Goal: Information Seeking & Learning: Learn about a topic

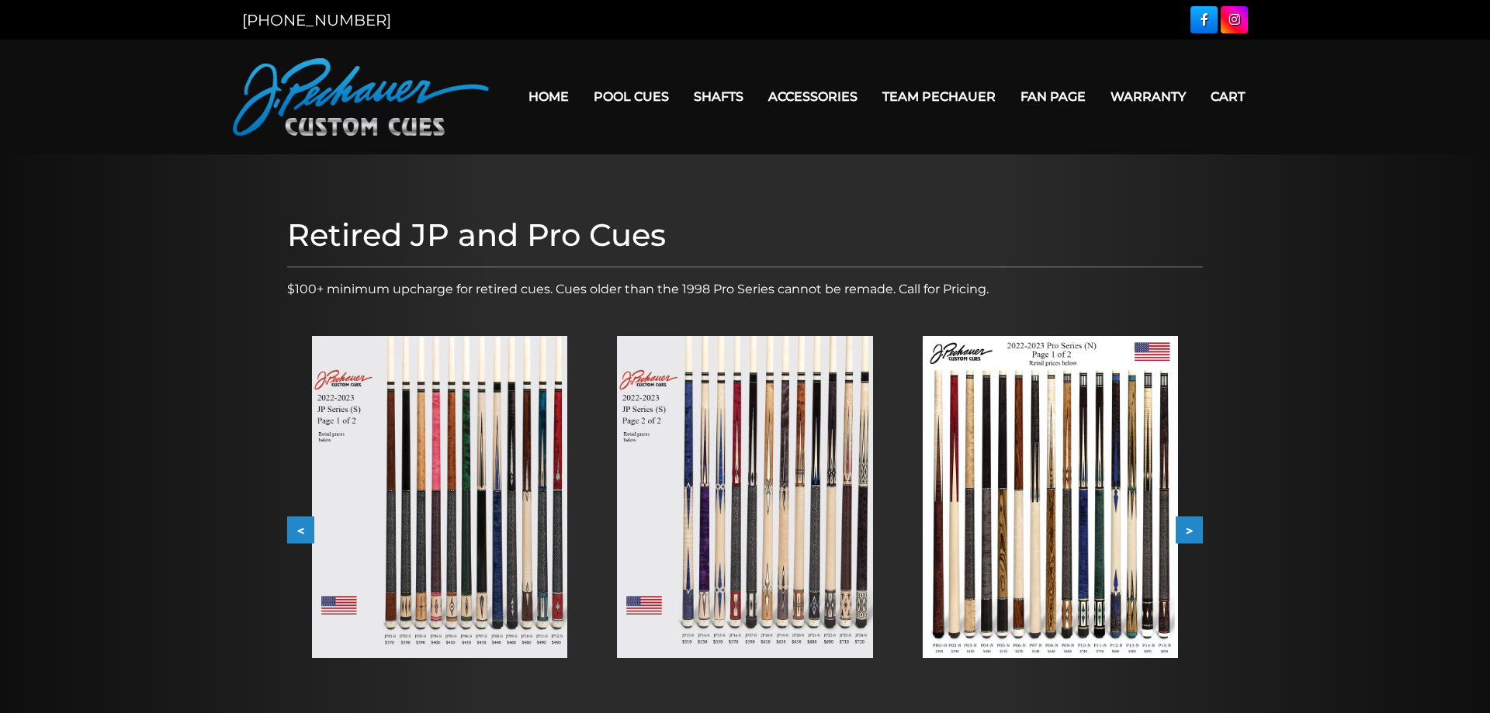
click at [694, 640] on img at bounding box center [744, 497] width 255 height 322
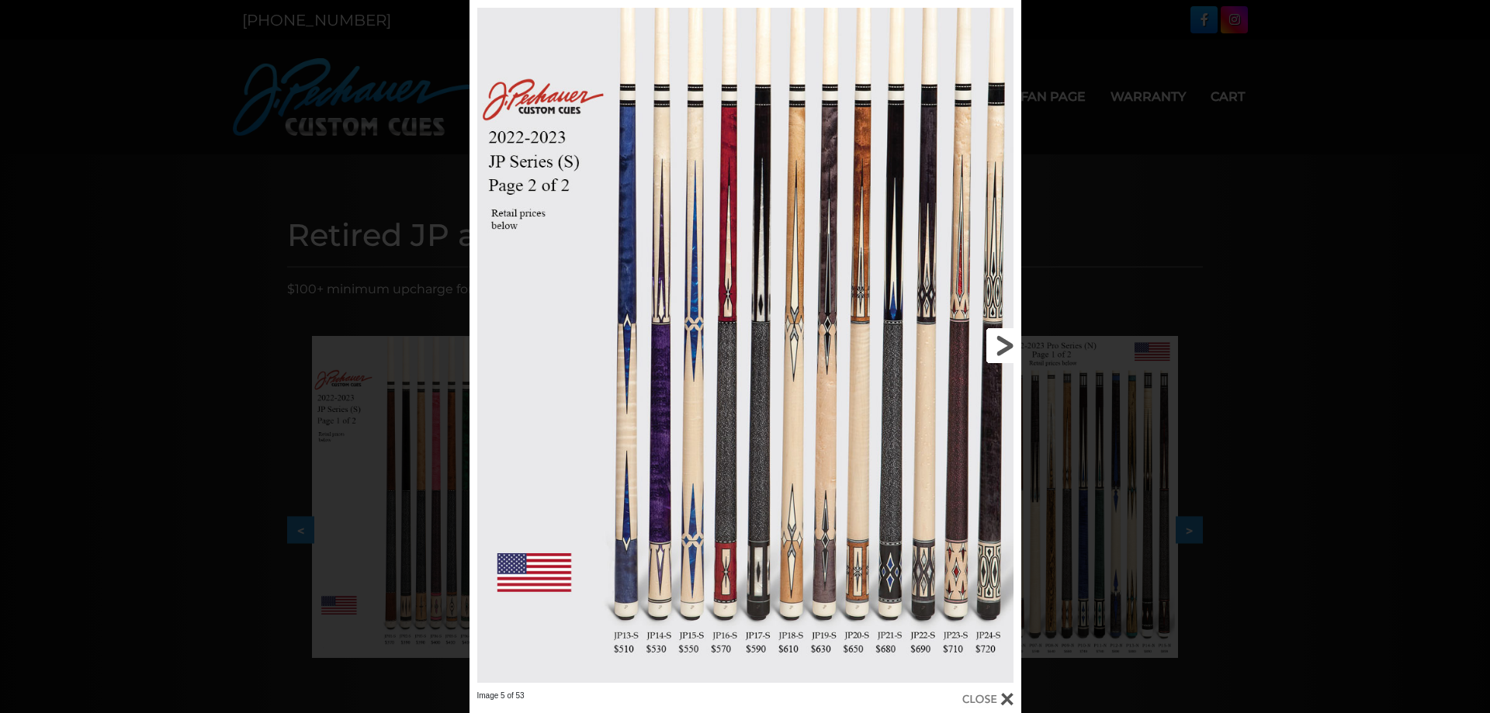
click at [1006, 343] on link at bounding box center [897, 345] width 248 height 691
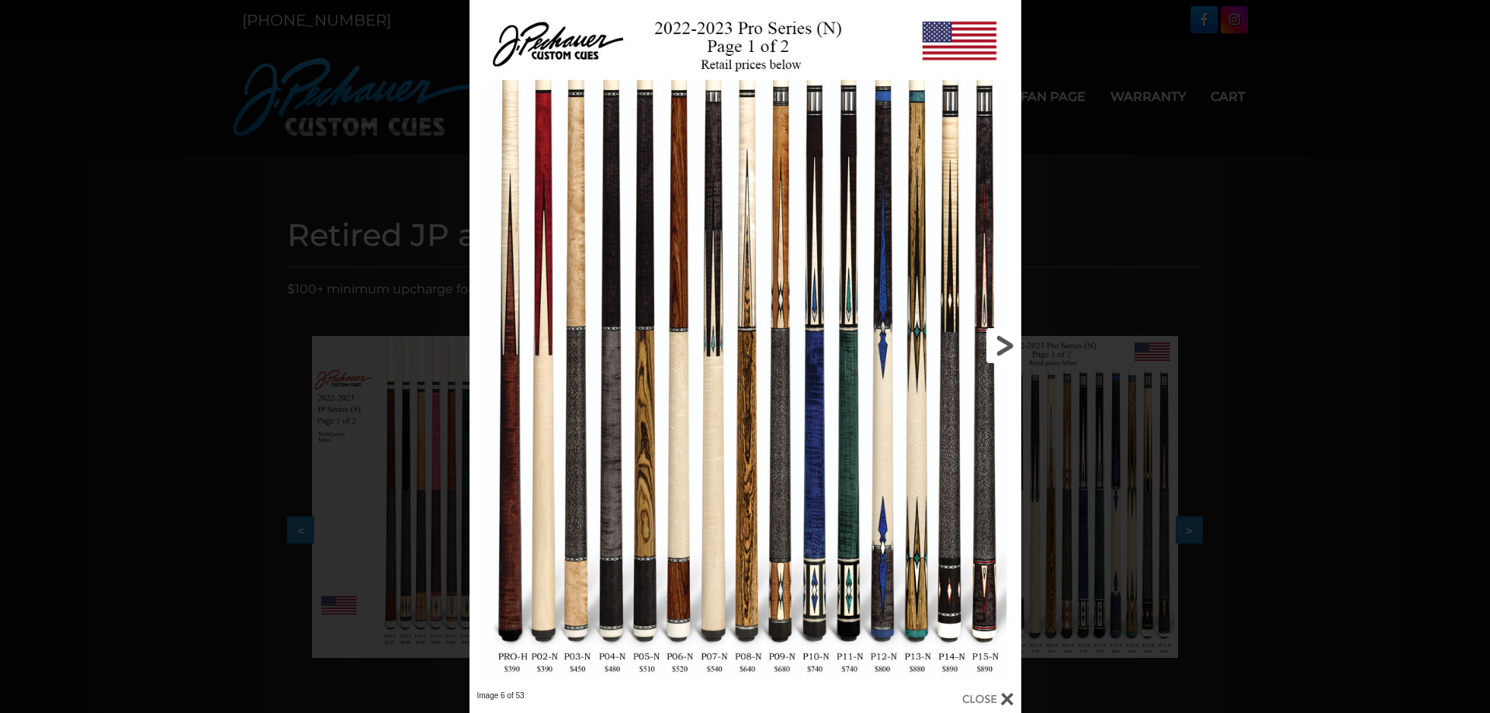
click at [1004, 343] on link at bounding box center [897, 345] width 248 height 691
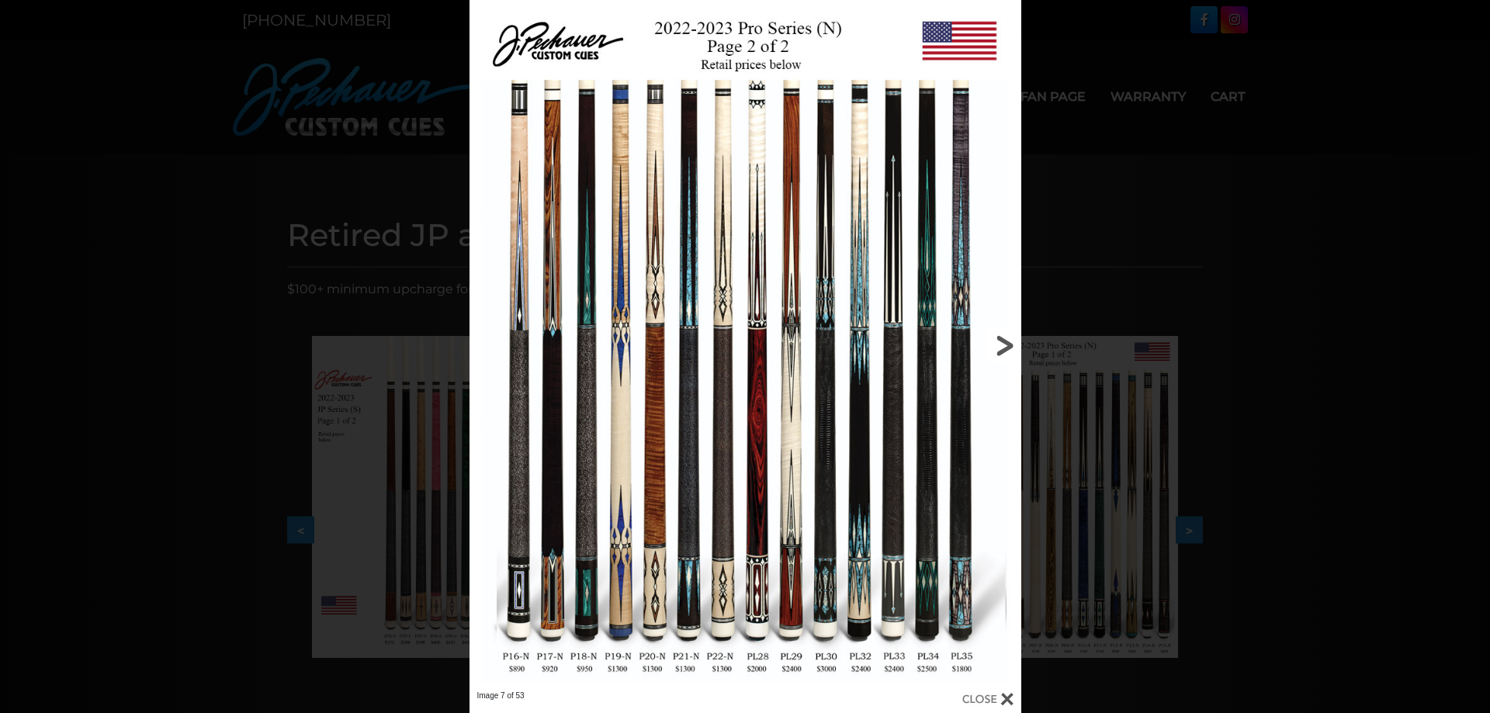
click at [1004, 343] on link at bounding box center [897, 345] width 248 height 691
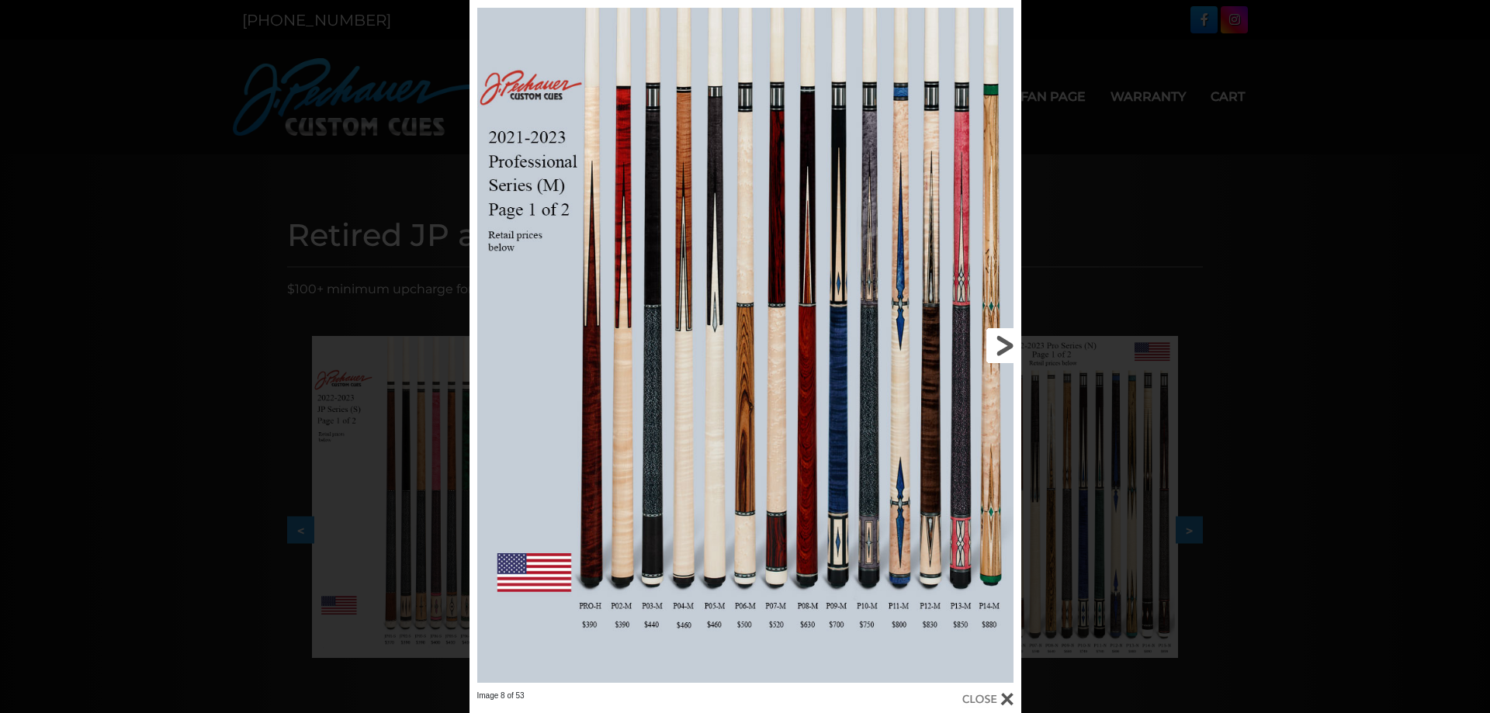
click at [1002, 343] on link at bounding box center [897, 345] width 248 height 691
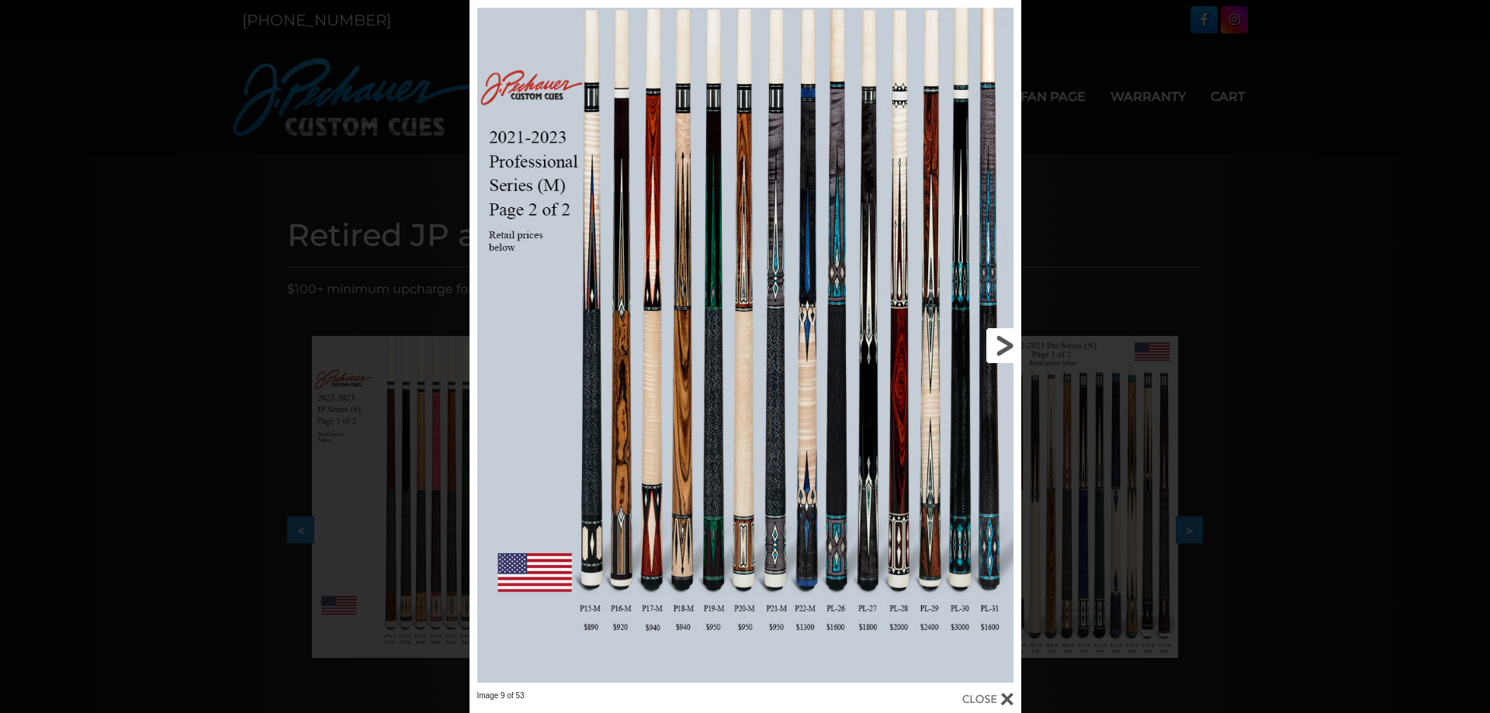
click at [1002, 343] on link at bounding box center [897, 345] width 248 height 691
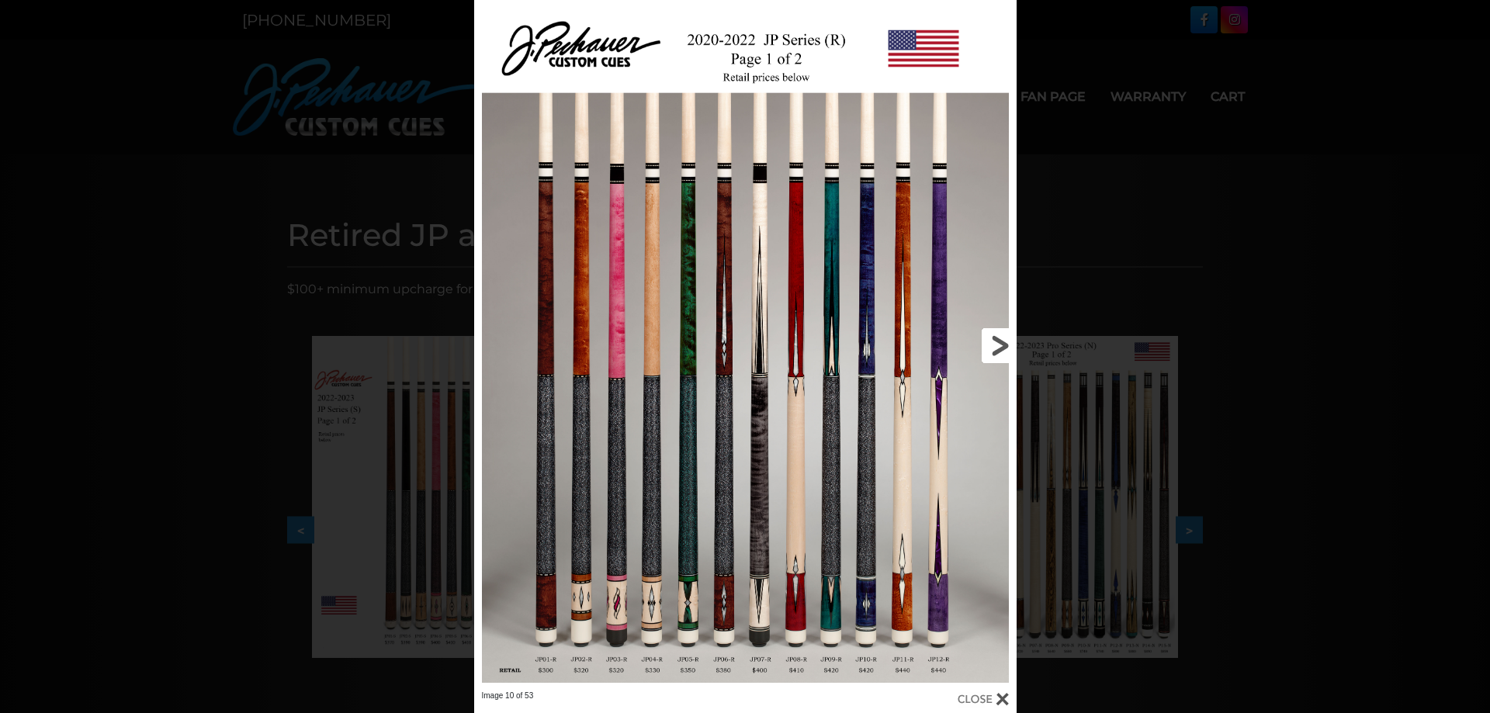
click at [1002, 343] on link at bounding box center [894, 345] width 244 height 691
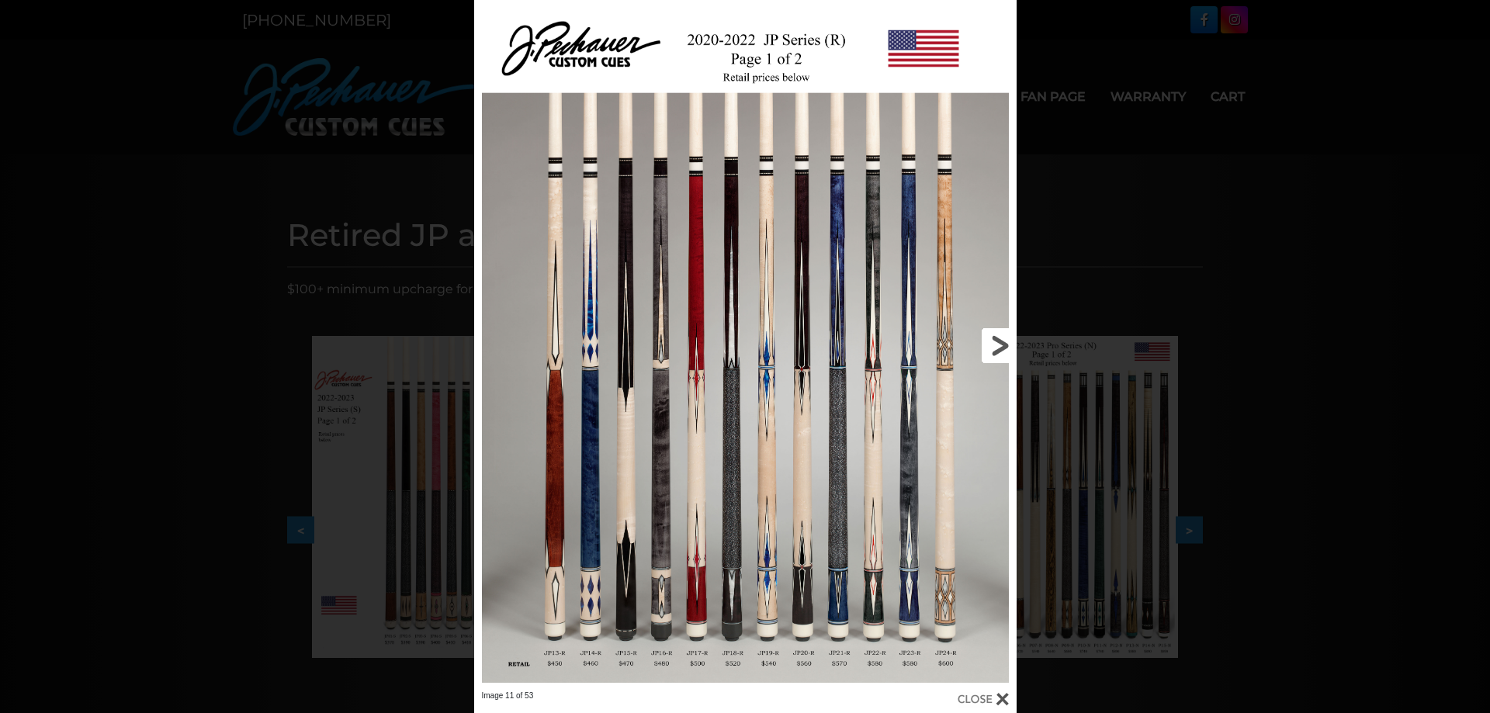
click at [1000, 342] on link at bounding box center [894, 345] width 244 height 691
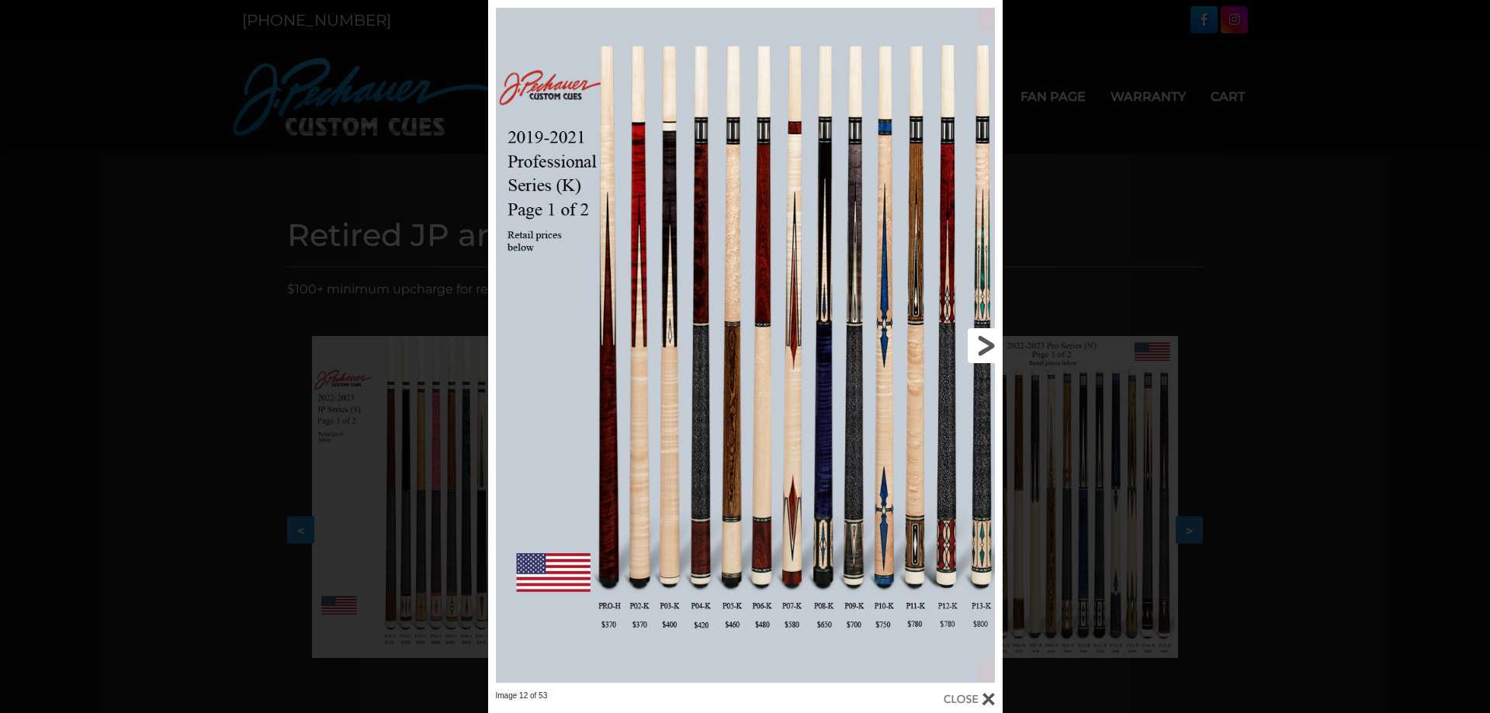
click at [1000, 342] on link at bounding box center [886, 345] width 231 height 691
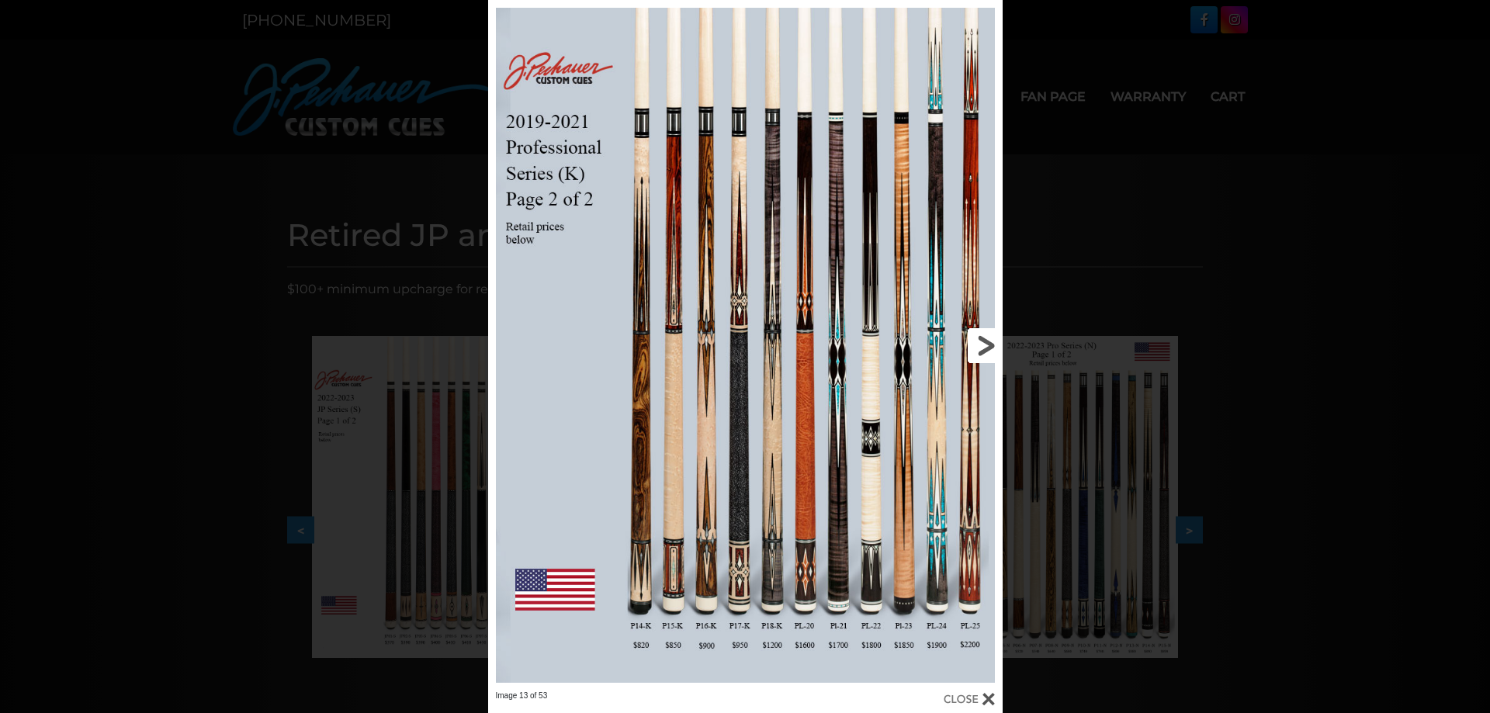
click at [1000, 342] on link at bounding box center [886, 345] width 231 height 691
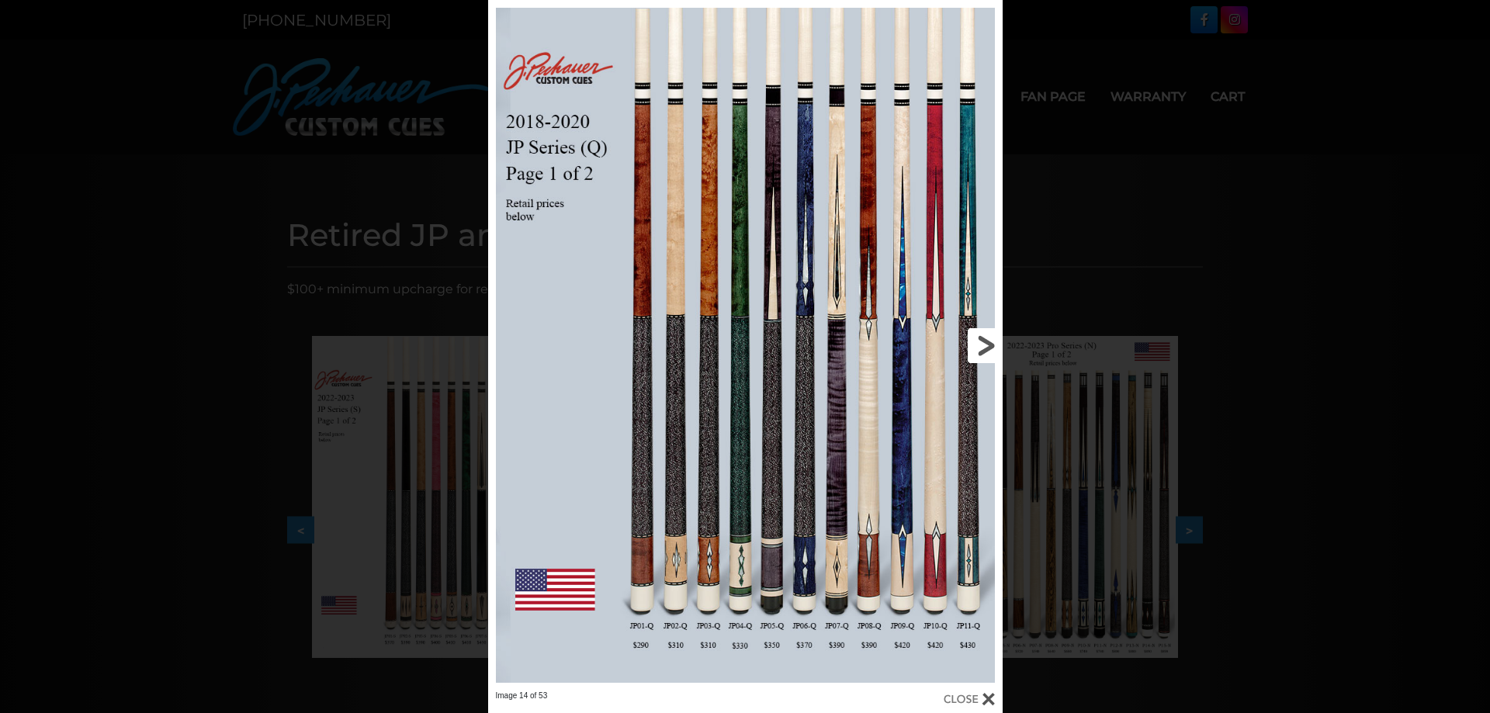
click at [988, 355] on link at bounding box center [886, 345] width 231 height 691
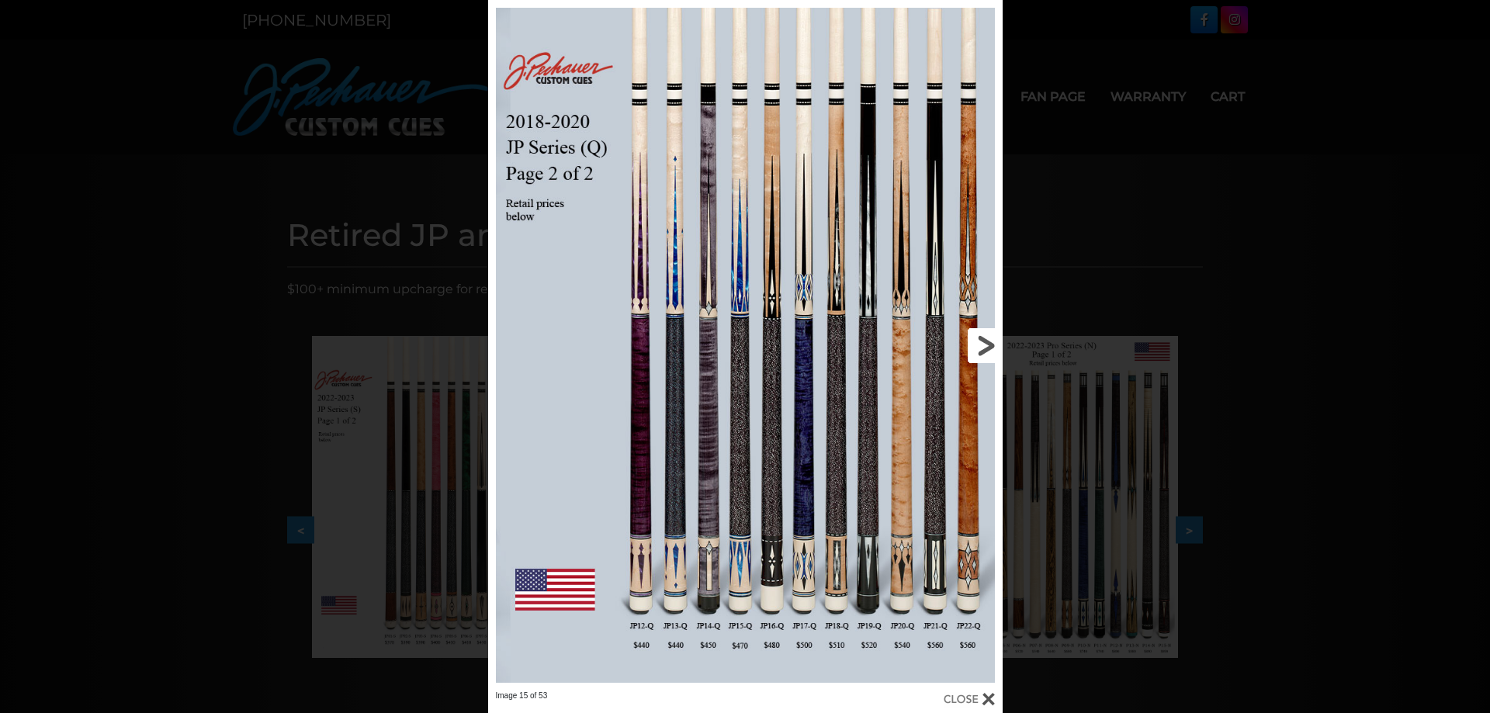
click at [987, 355] on link at bounding box center [886, 345] width 231 height 691
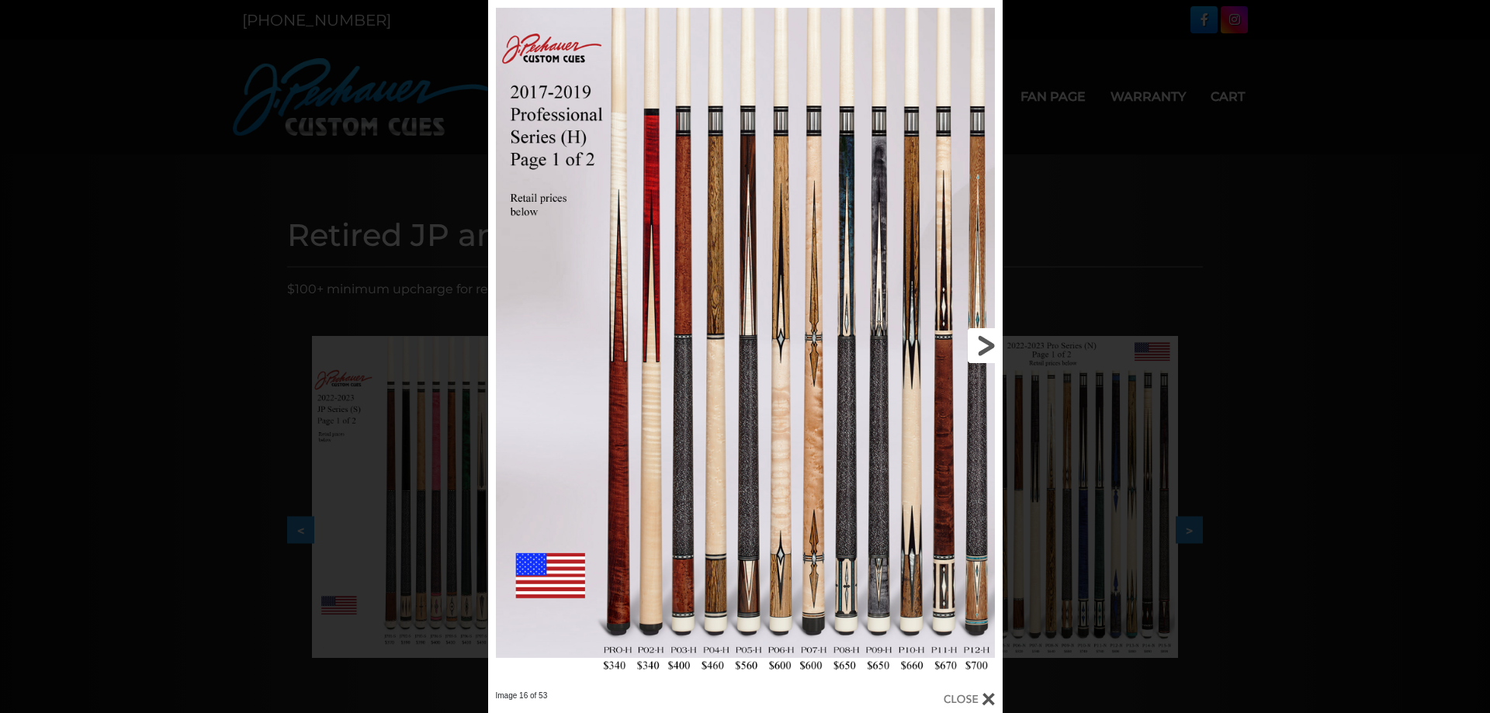
click at [975, 343] on link at bounding box center [886, 345] width 231 height 691
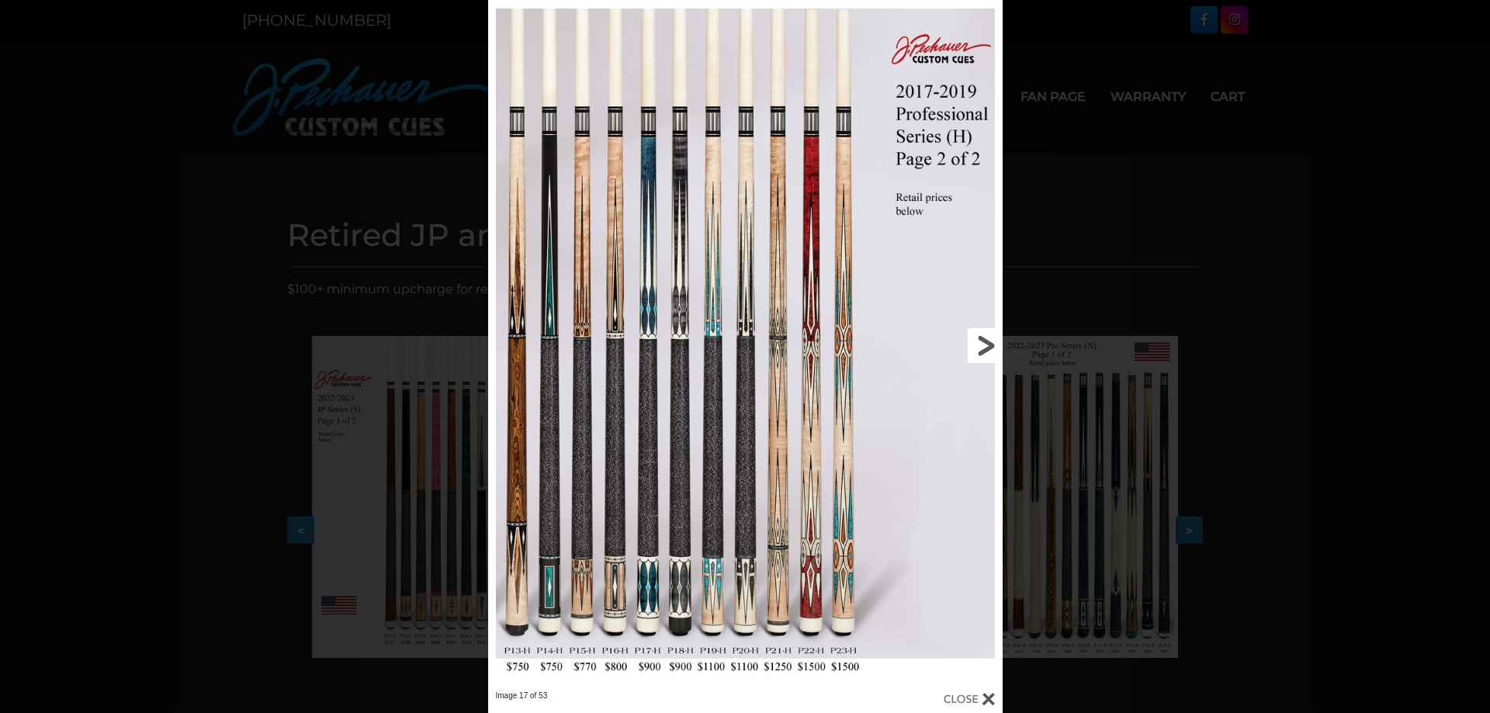
click at [975, 343] on link at bounding box center [886, 345] width 231 height 691
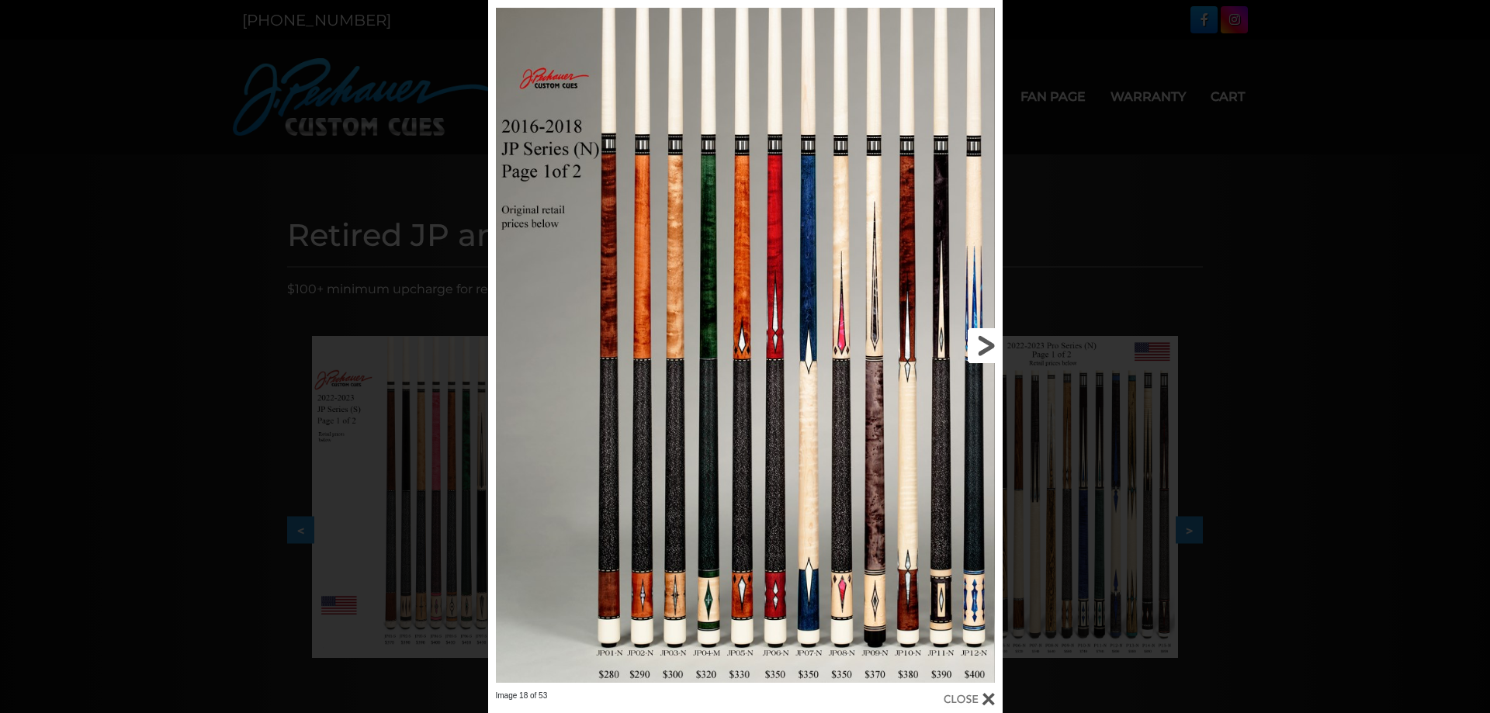
click at [982, 342] on link at bounding box center [886, 345] width 231 height 691
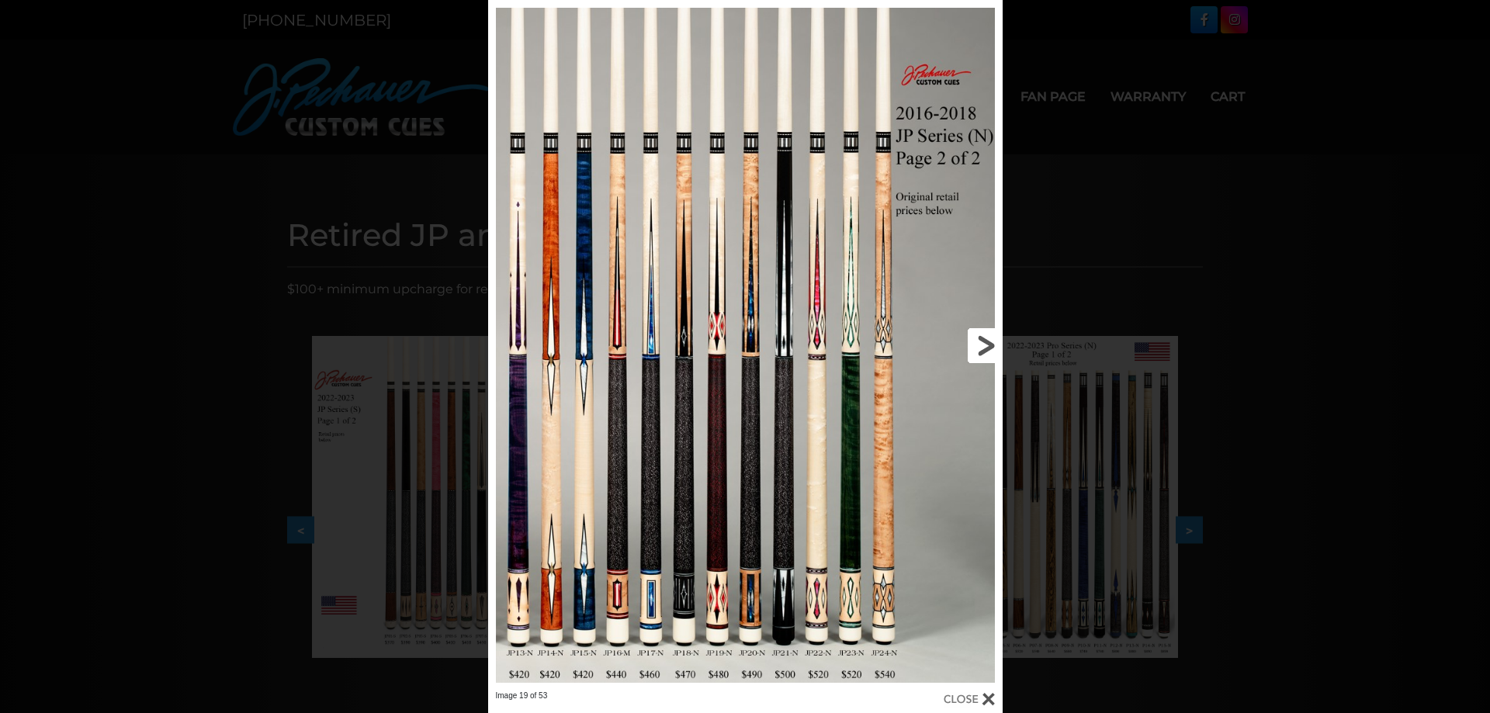
click at [982, 342] on link at bounding box center [886, 345] width 231 height 691
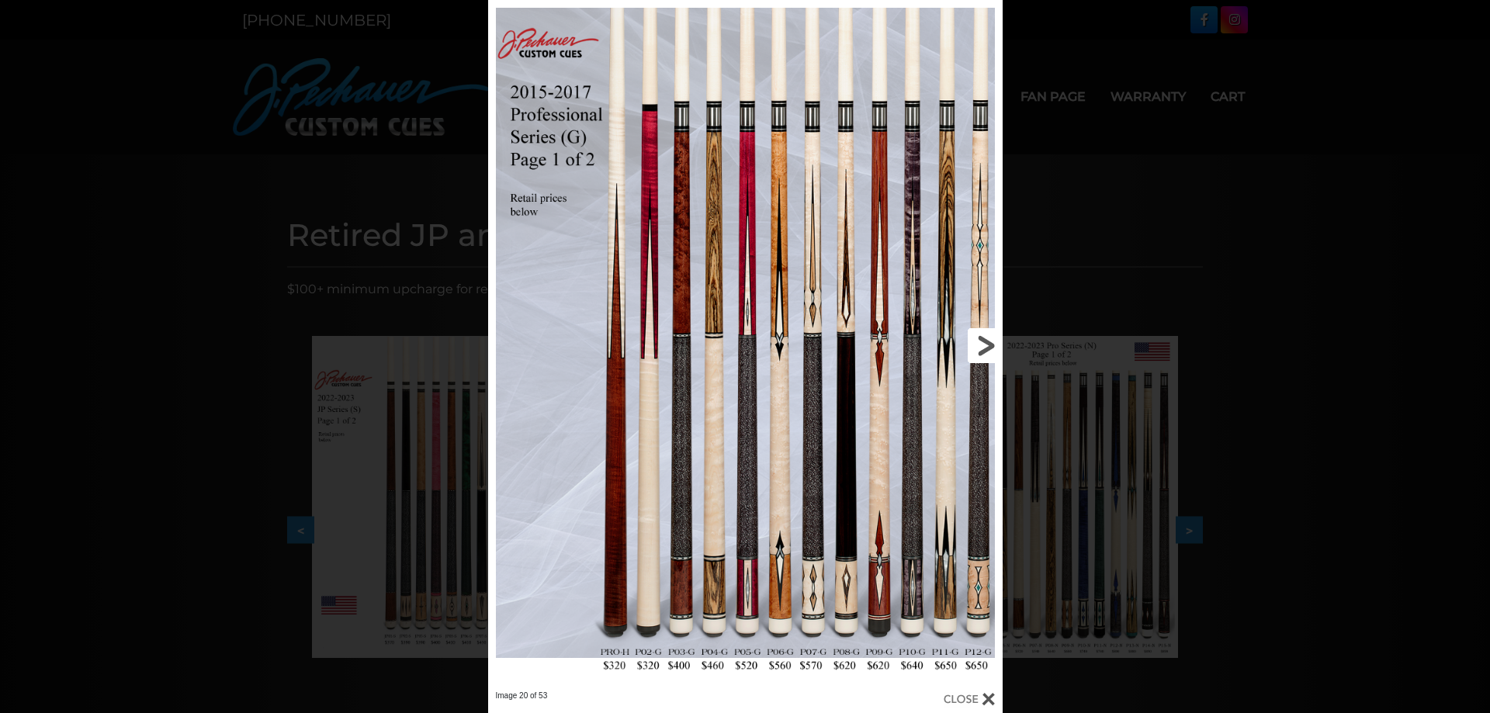
click at [982, 342] on link at bounding box center [886, 345] width 231 height 691
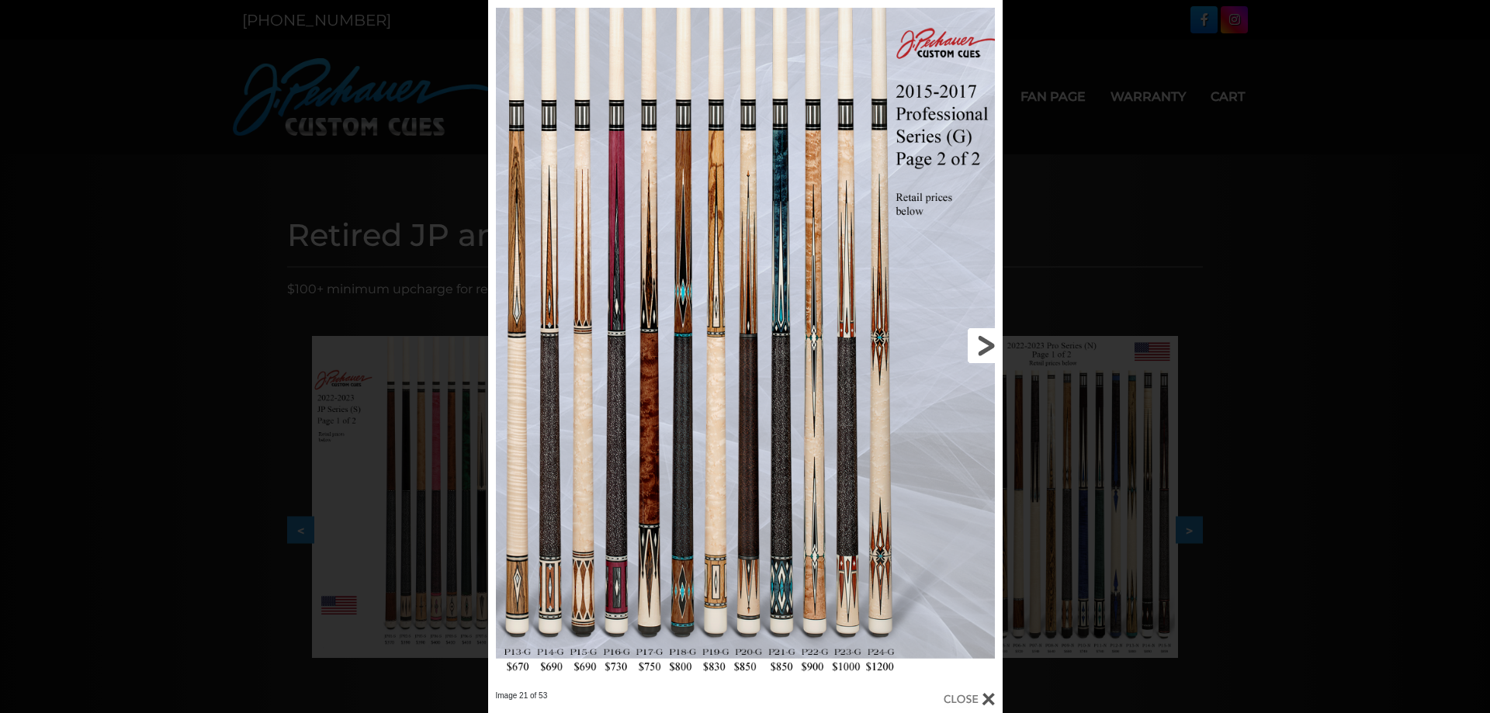
click at [982, 342] on link at bounding box center [886, 345] width 231 height 691
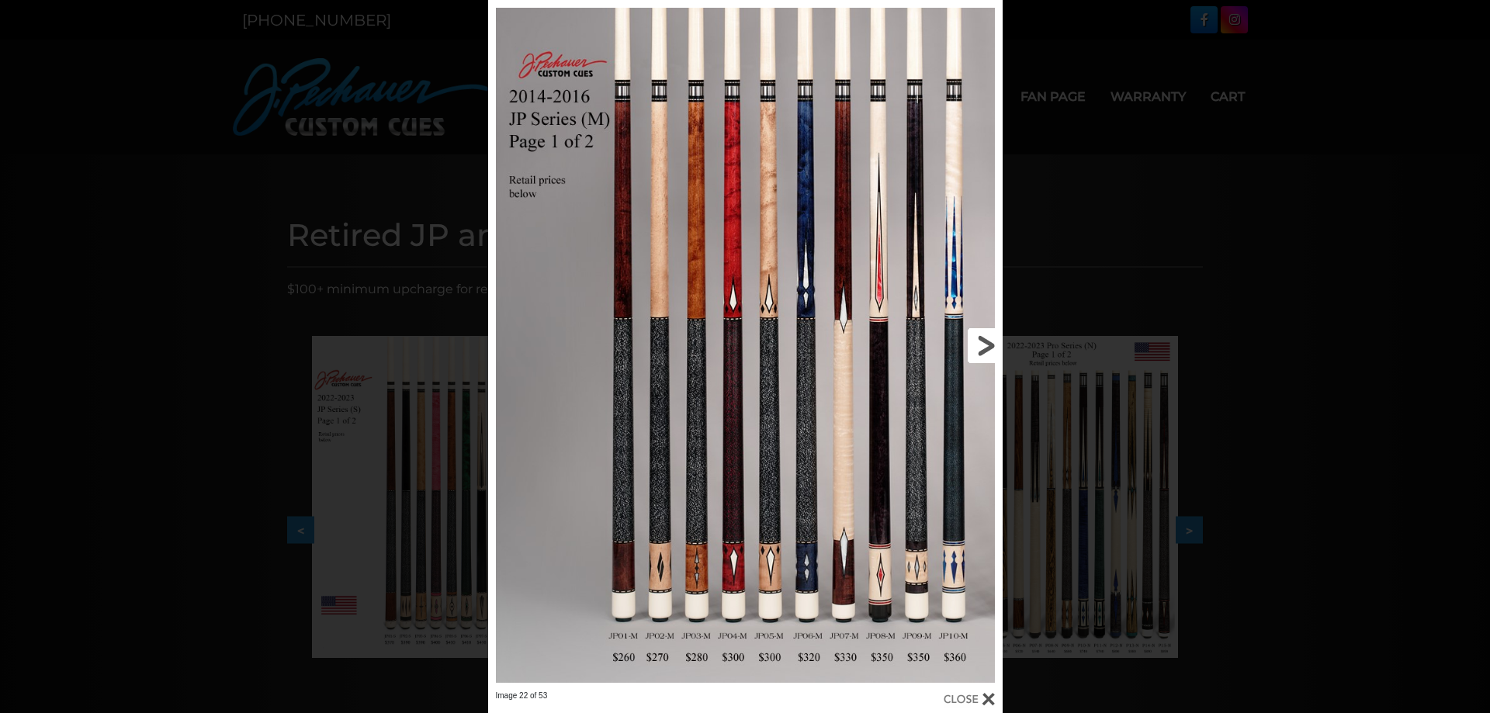
click at [982, 342] on link at bounding box center [886, 345] width 231 height 691
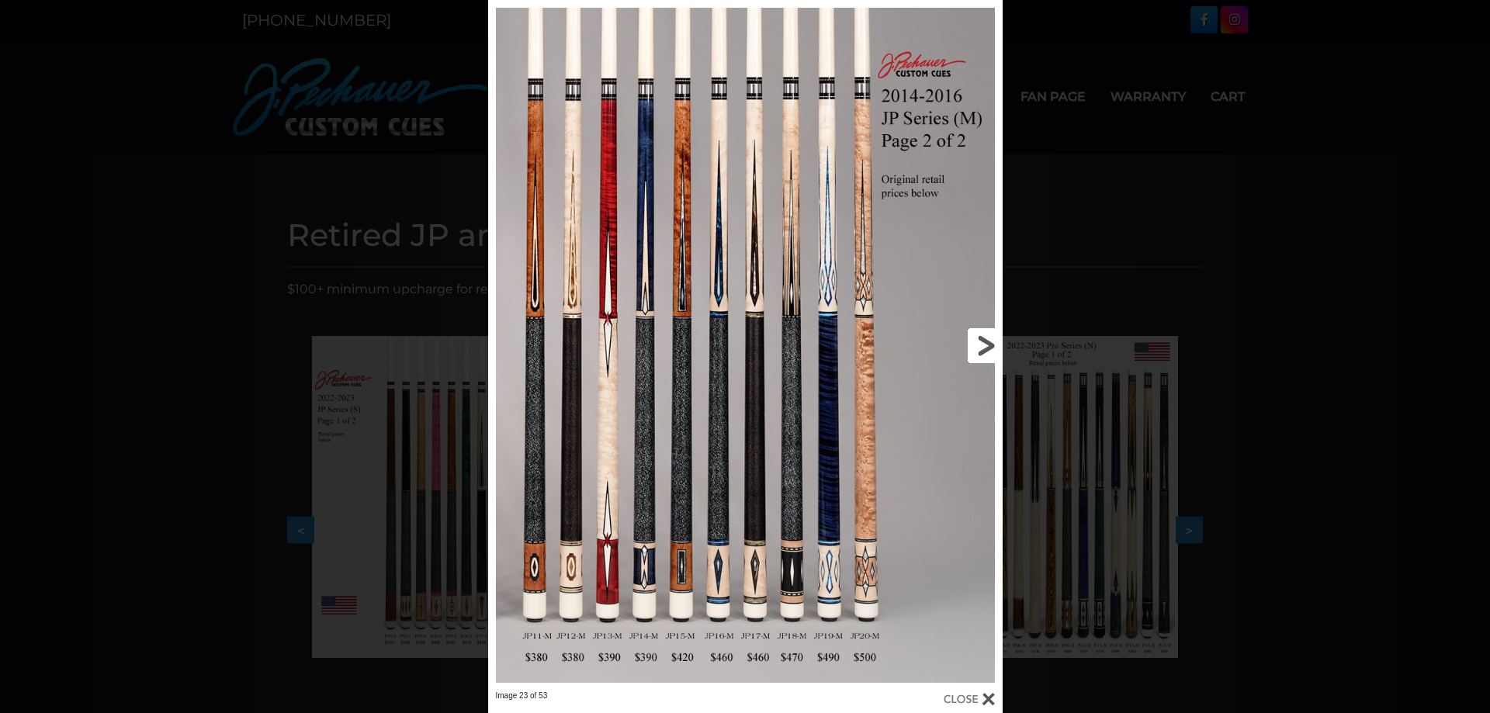
click at [986, 347] on link at bounding box center [886, 345] width 231 height 691
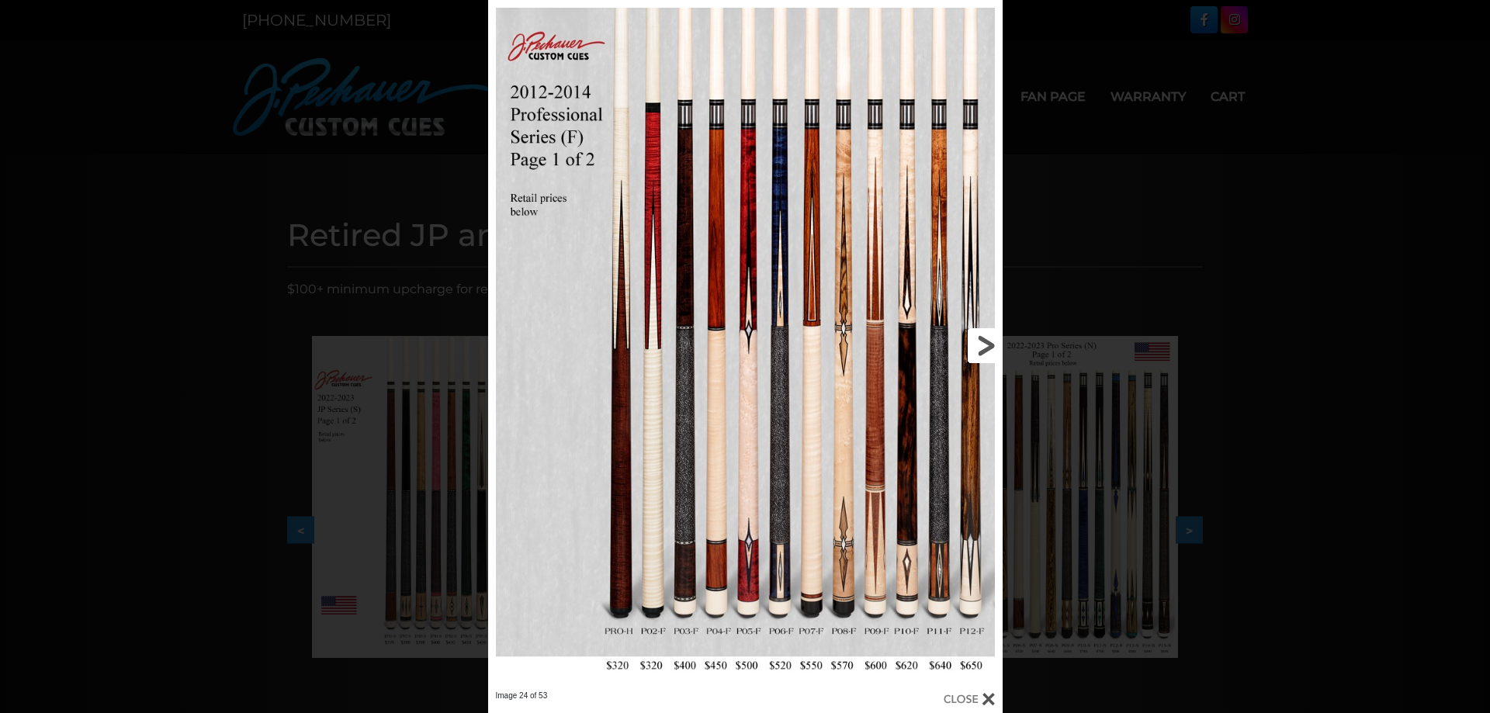
click at [988, 346] on link at bounding box center [886, 345] width 231 height 691
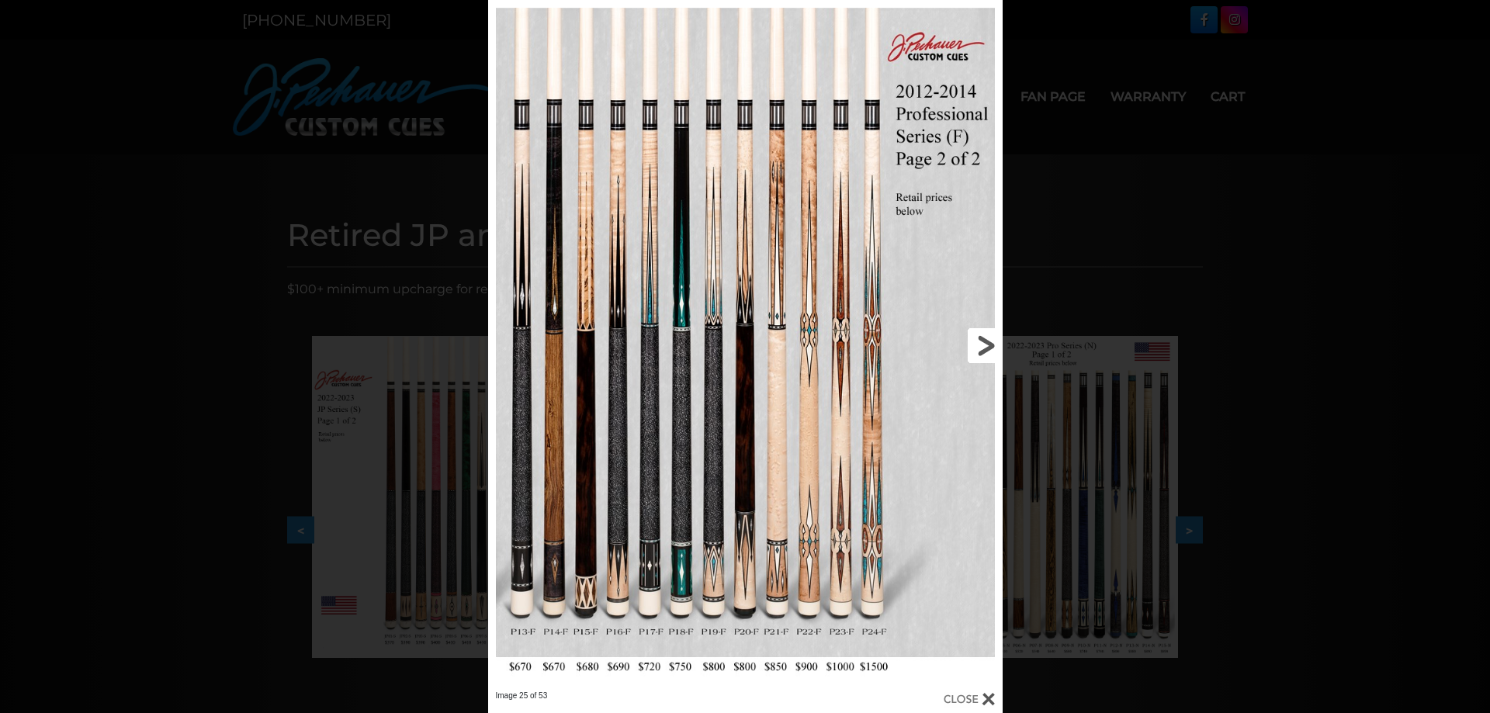
click at [988, 346] on link at bounding box center [886, 345] width 231 height 691
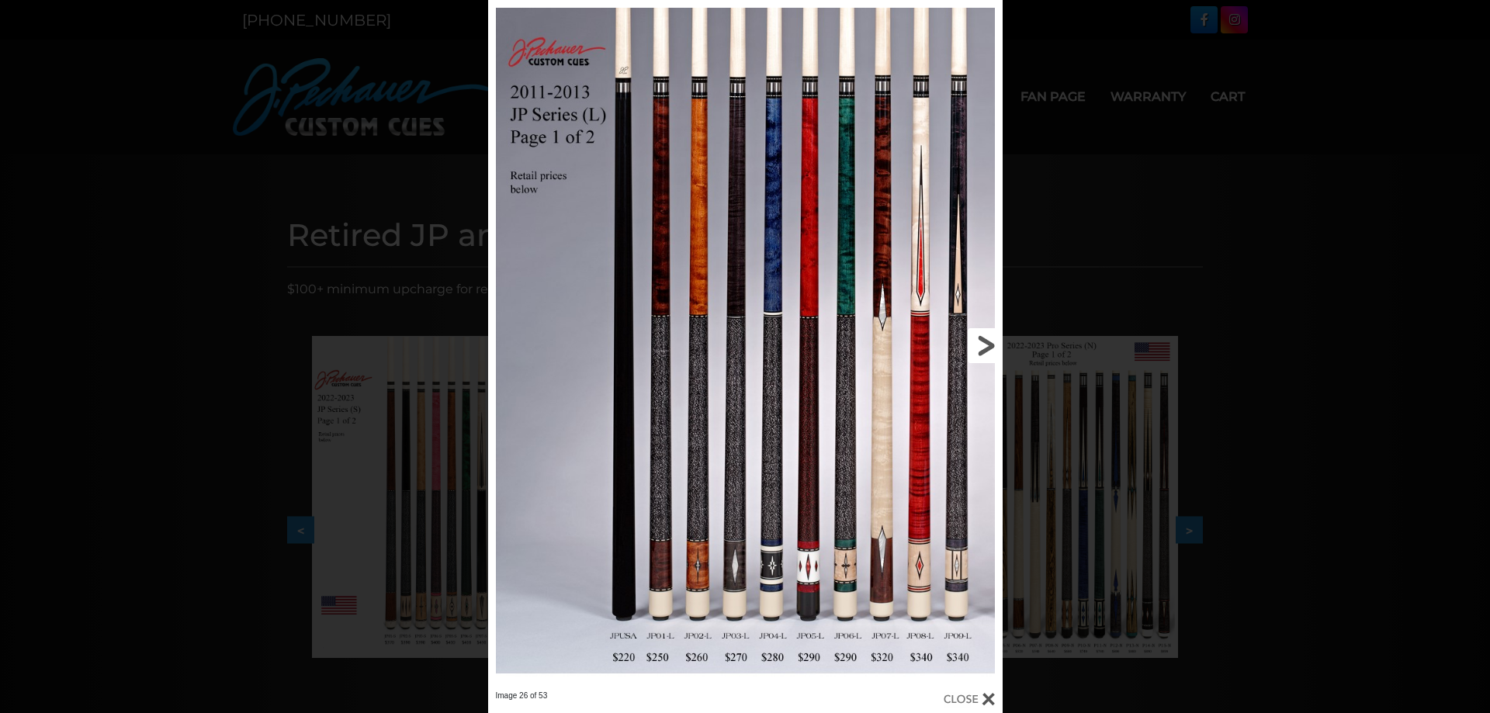
click at [988, 346] on link at bounding box center [886, 345] width 231 height 691
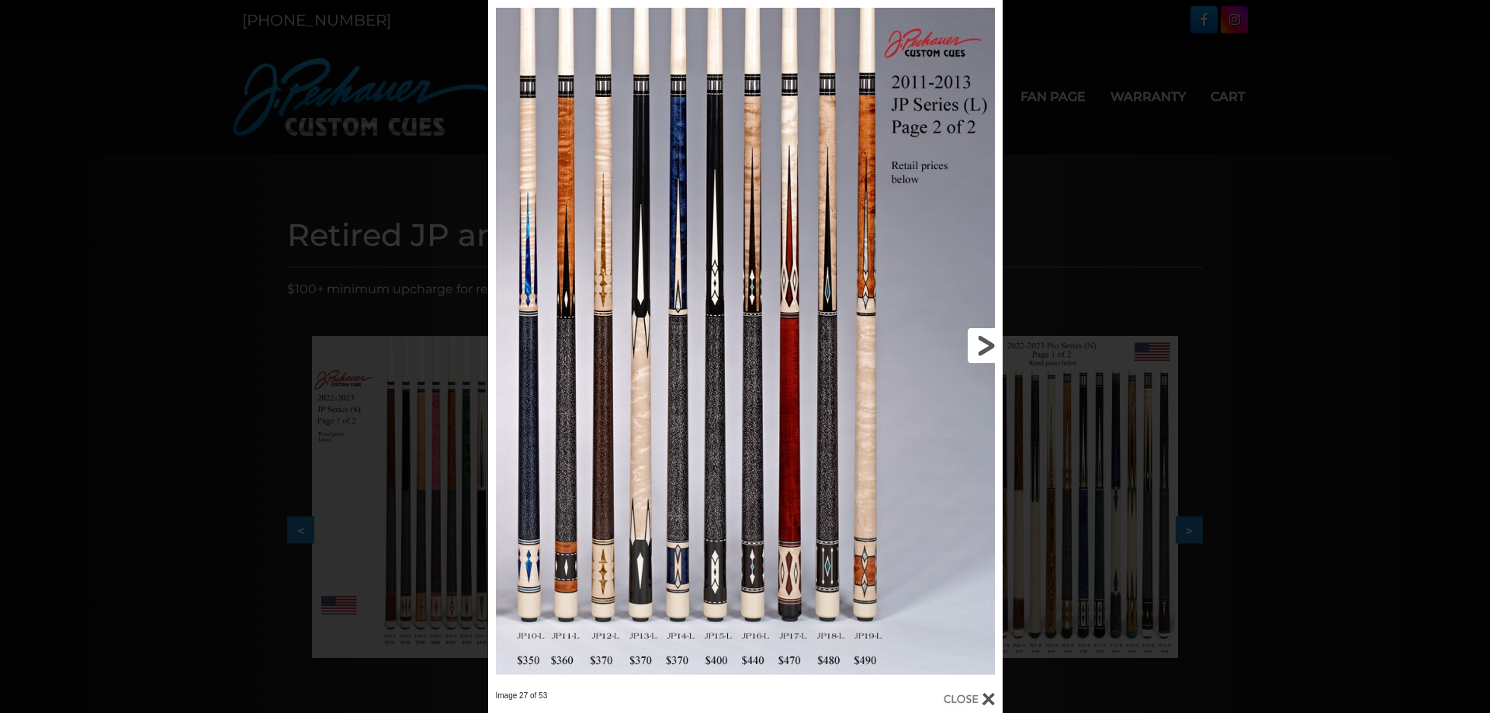
click at [981, 345] on link at bounding box center [886, 345] width 231 height 691
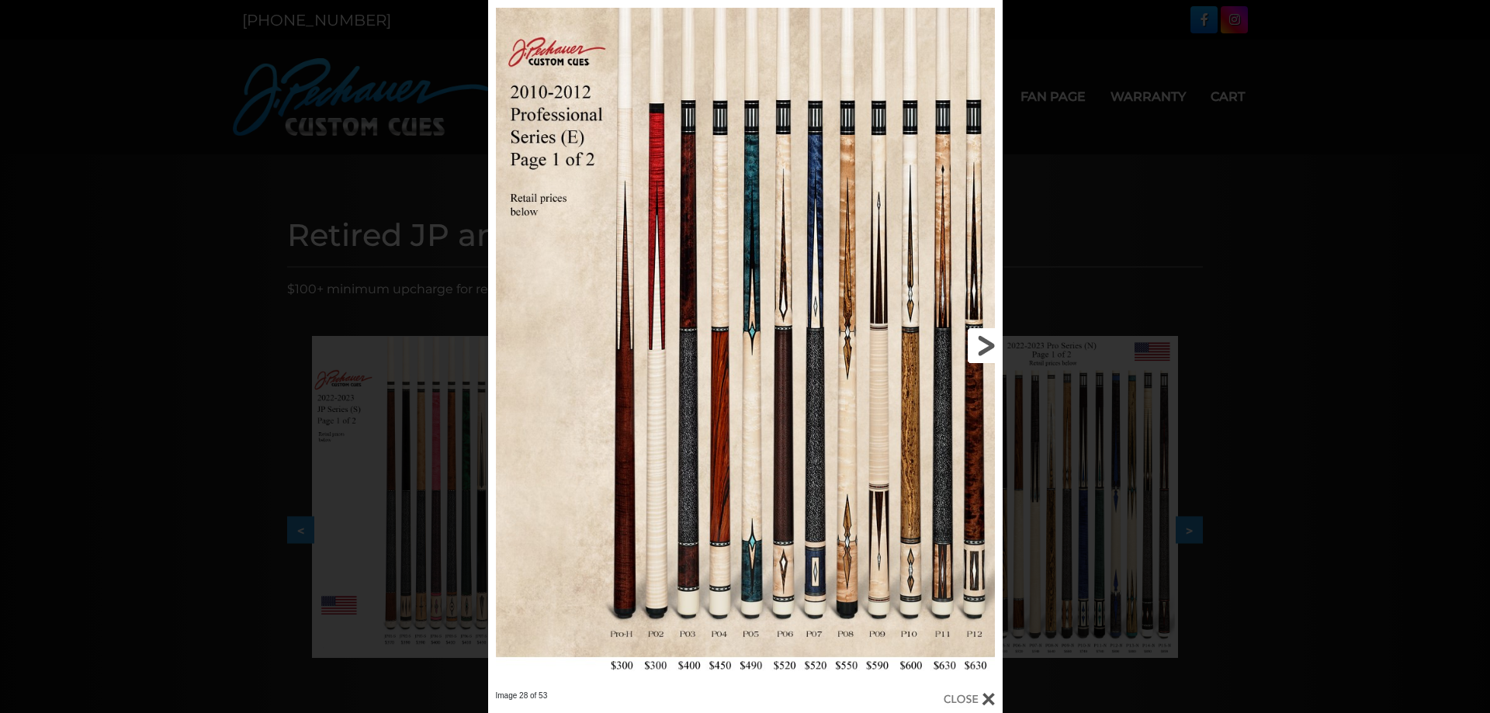
click at [981, 345] on link at bounding box center [886, 345] width 231 height 691
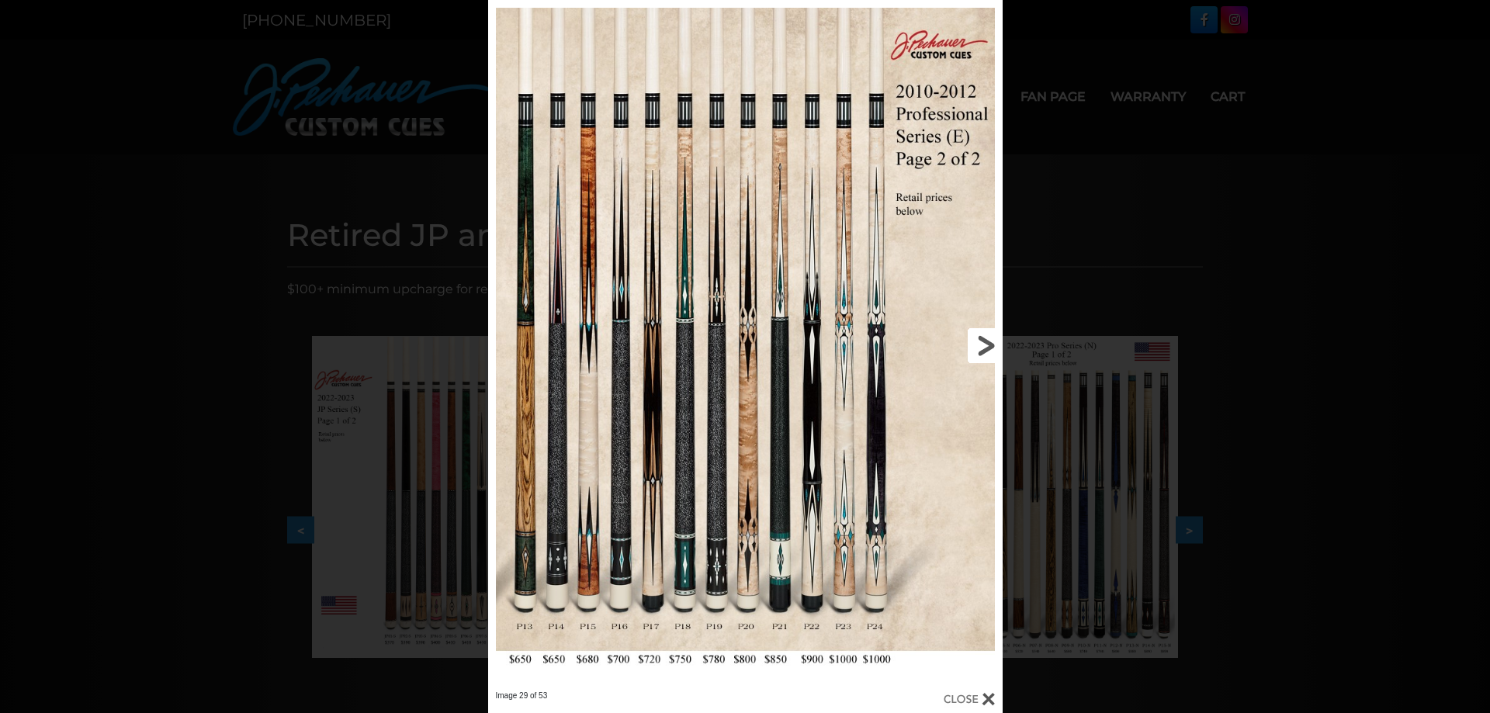
click at [981, 345] on link at bounding box center [886, 345] width 231 height 691
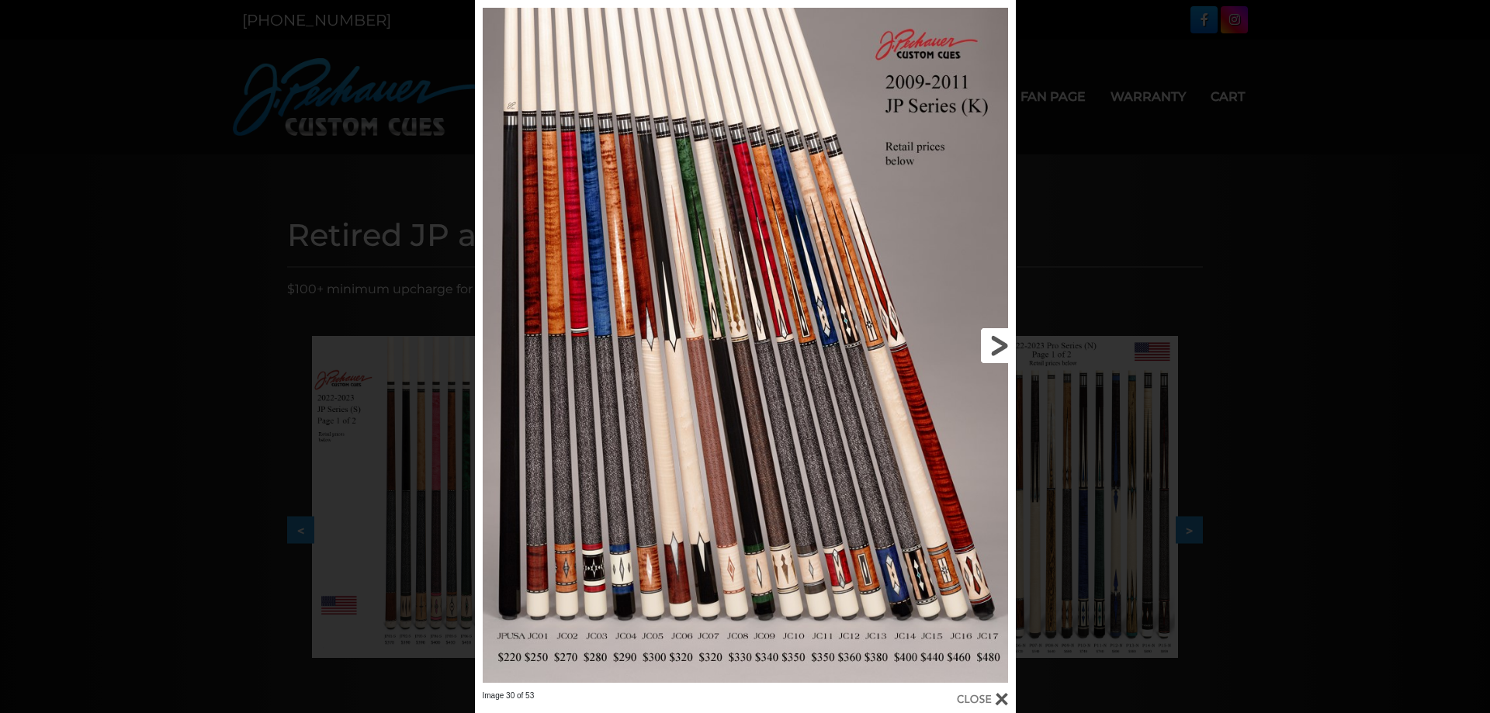
click at [989, 344] on link at bounding box center [894, 345] width 244 height 691
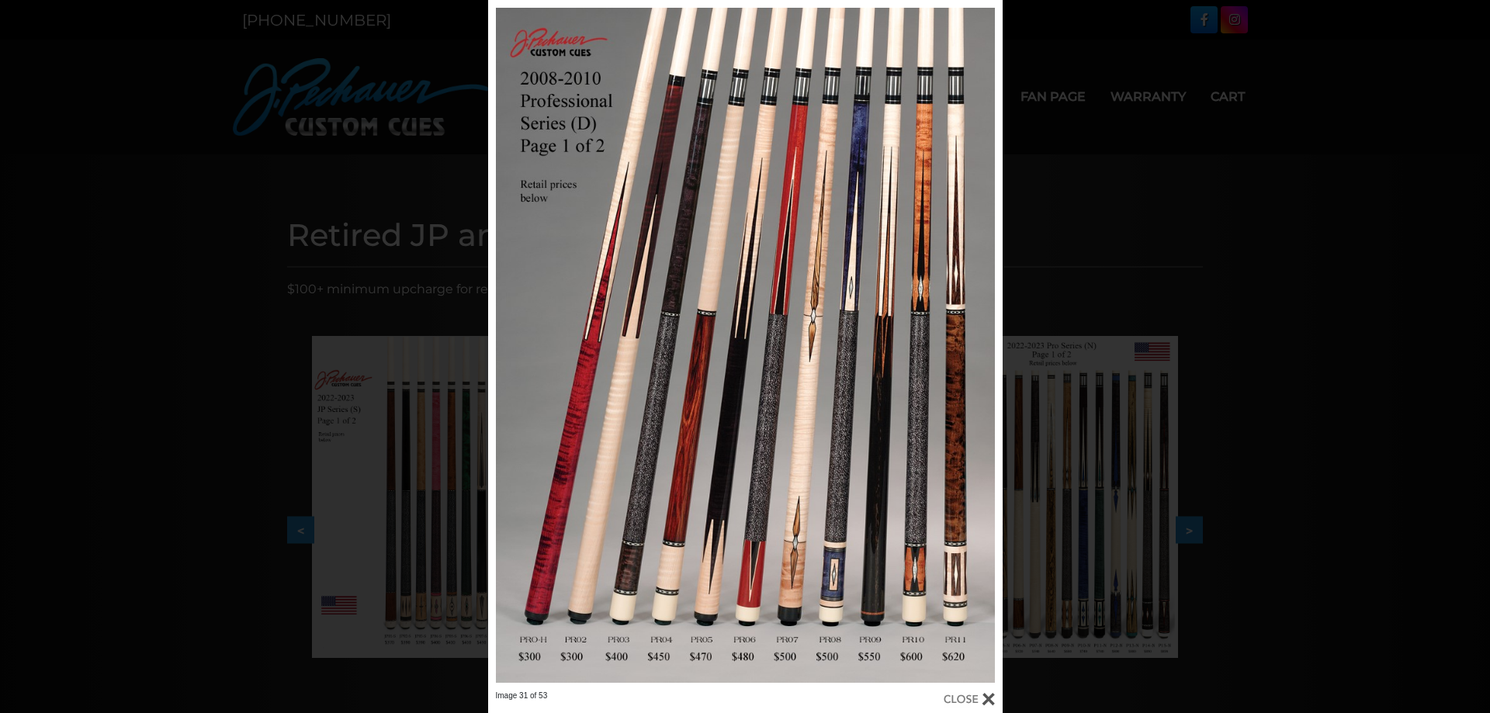
click at [969, 702] on div at bounding box center [969, 699] width 51 height 17
